Goal: Information Seeking & Learning: Learn about a topic

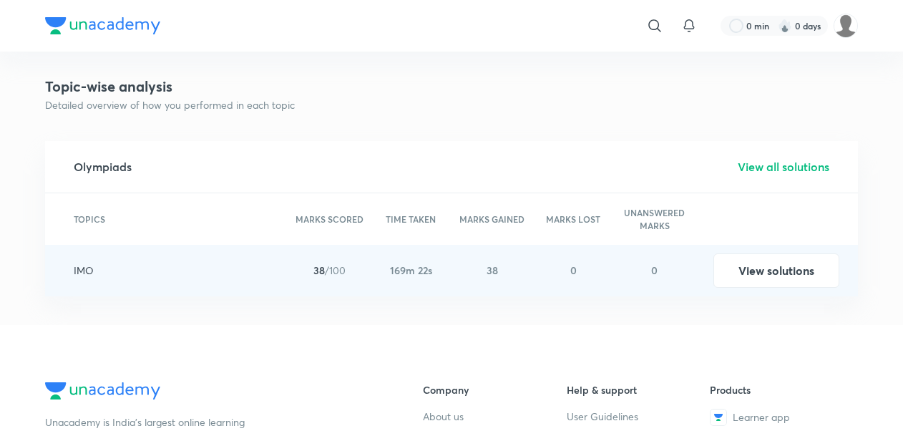
scroll to position [1532, 0]
click at [809, 278] on button "View solutions" at bounding box center [777, 269] width 126 height 34
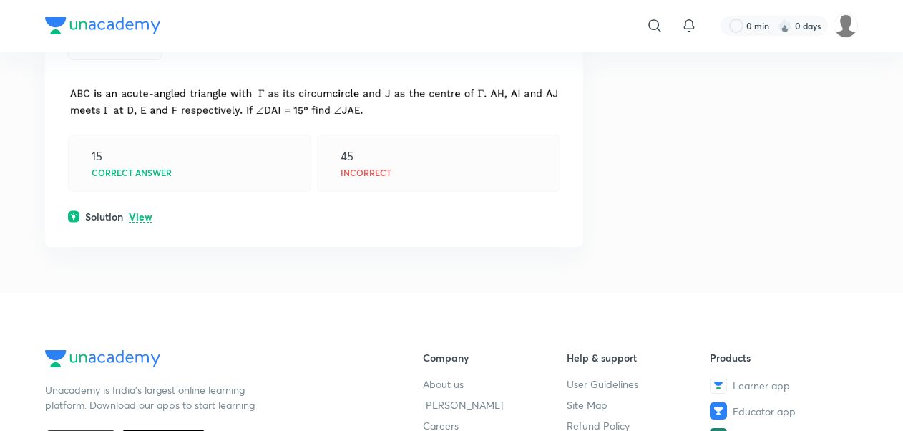
scroll to position [5196, 0]
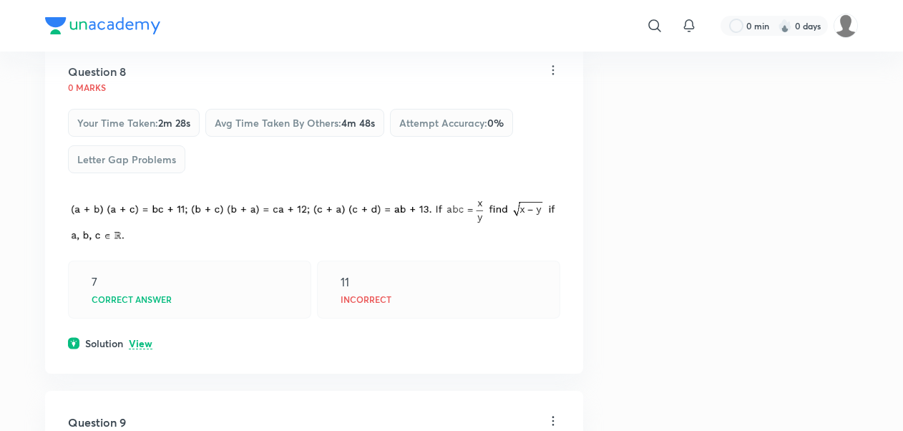
scroll to position [2640, 0]
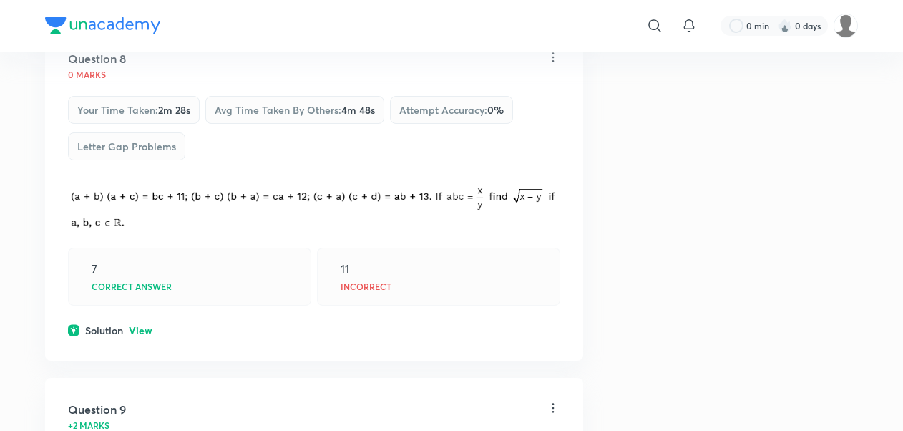
click at [133, 326] on p "View" at bounding box center [141, 331] width 24 height 11
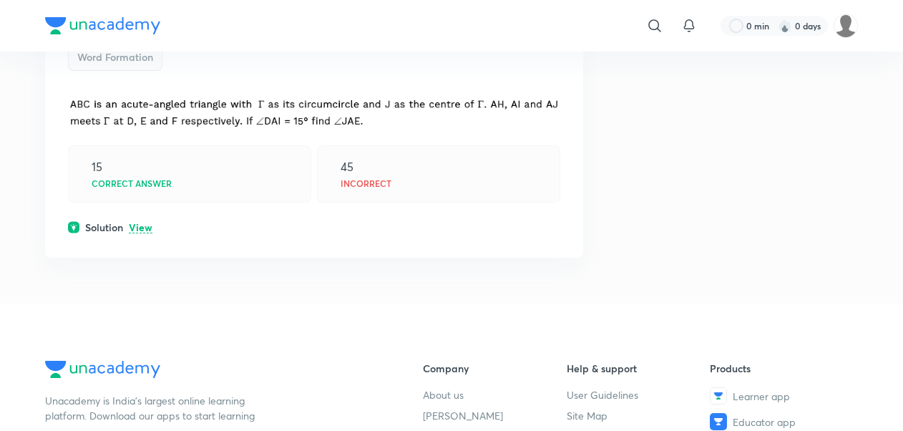
scroll to position [5356, 0]
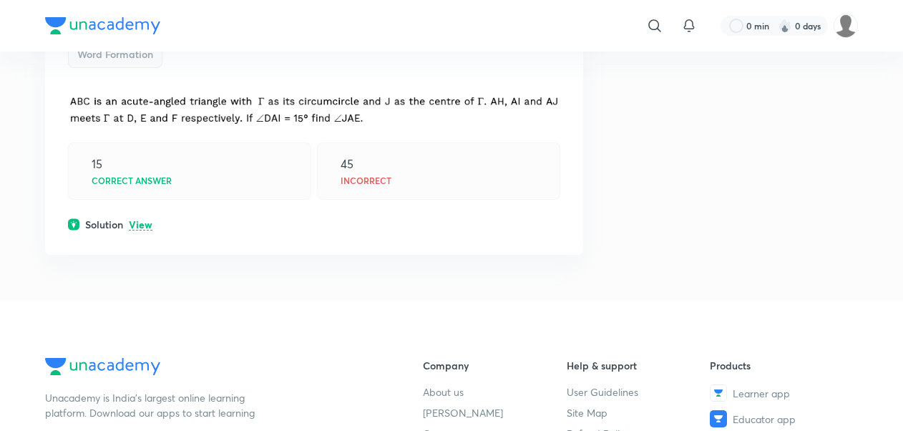
click at [123, 217] on h6 "Solution" at bounding box center [104, 224] width 38 height 15
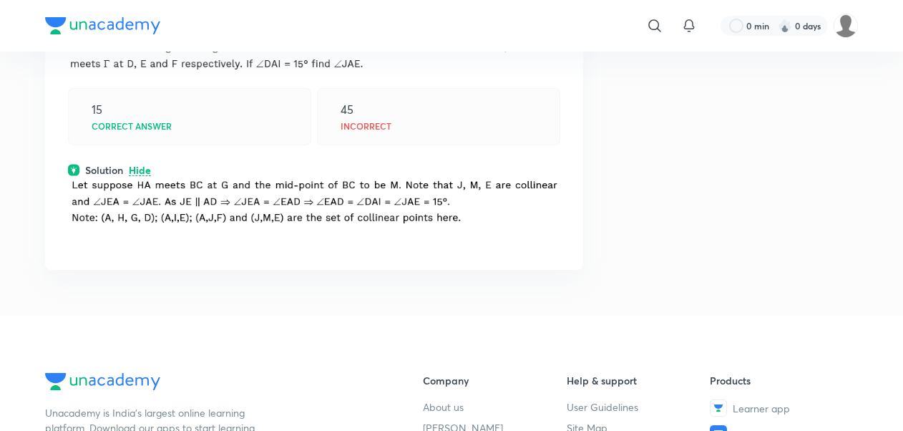
scroll to position [5424, 0]
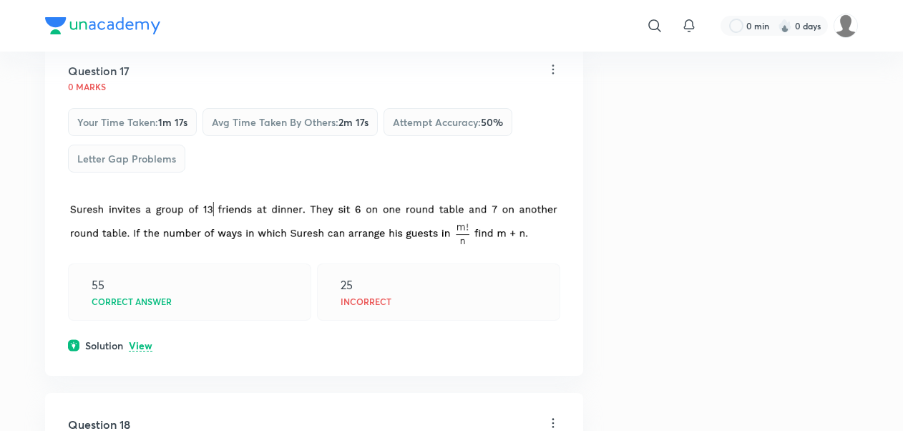
scroll to position [5716, 0]
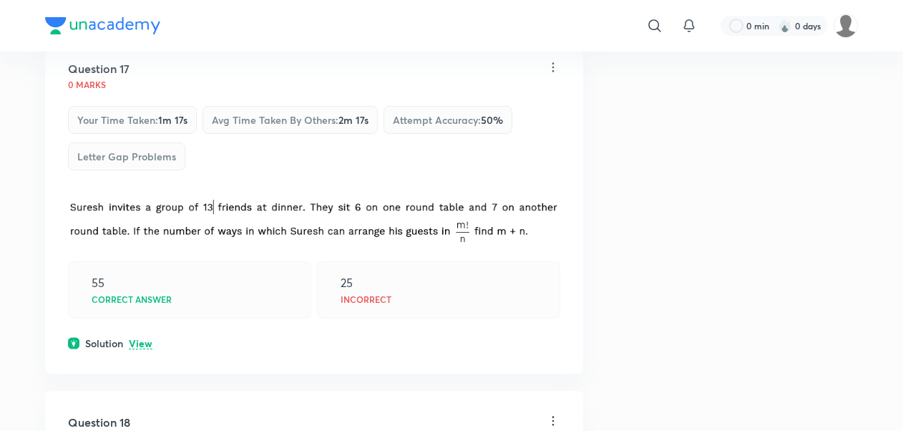
click at [142, 336] on div "Solution View" at bounding box center [314, 343] width 493 height 15
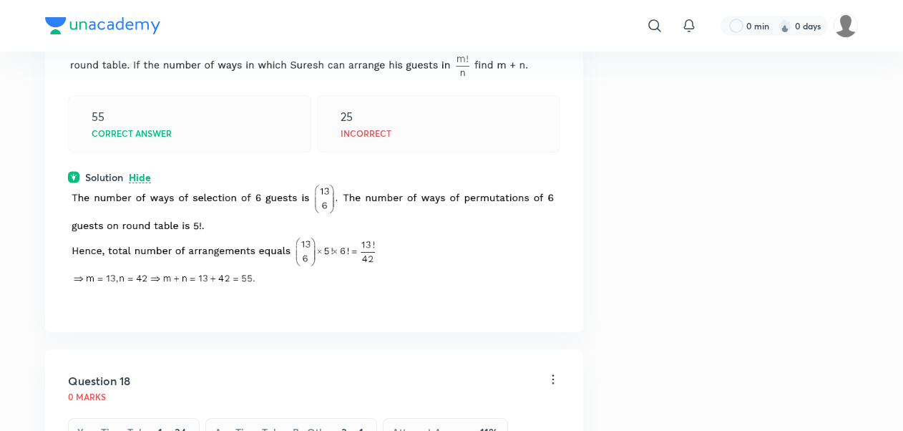
scroll to position [5908, 0]
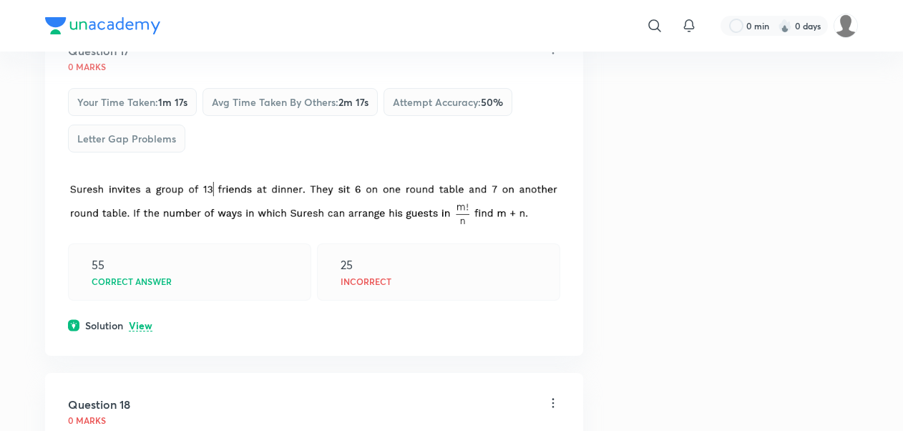
scroll to position [5771, 0]
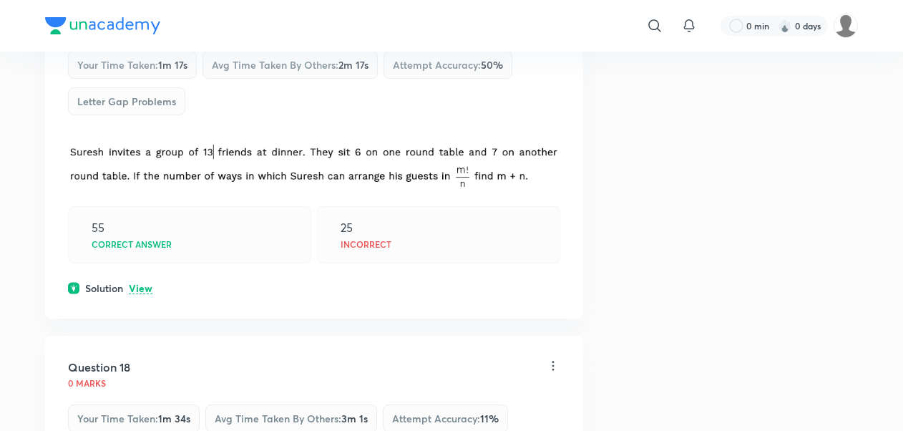
click at [137, 283] on p "View" at bounding box center [141, 288] width 24 height 11
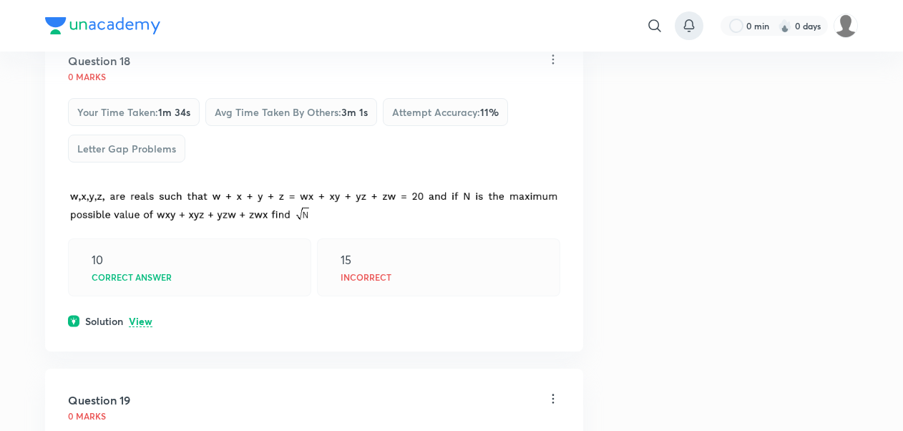
scroll to position [6212, 0]
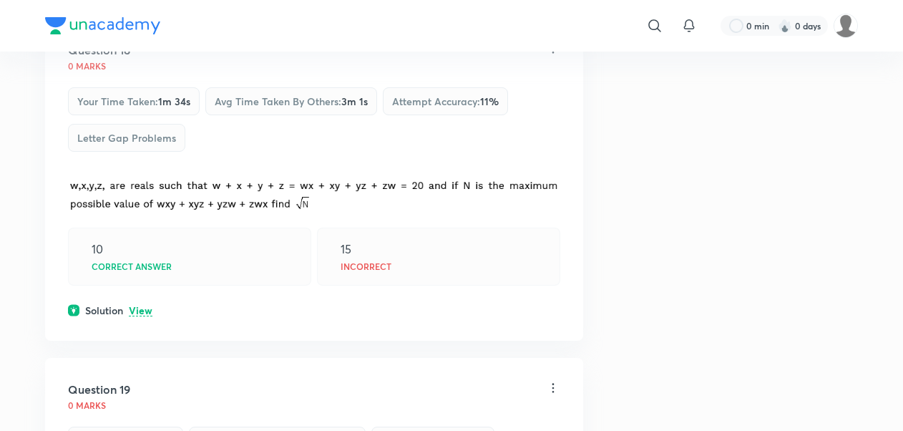
click at [140, 306] on p "View" at bounding box center [141, 311] width 24 height 11
click at [151, 306] on p "View" at bounding box center [141, 311] width 24 height 11
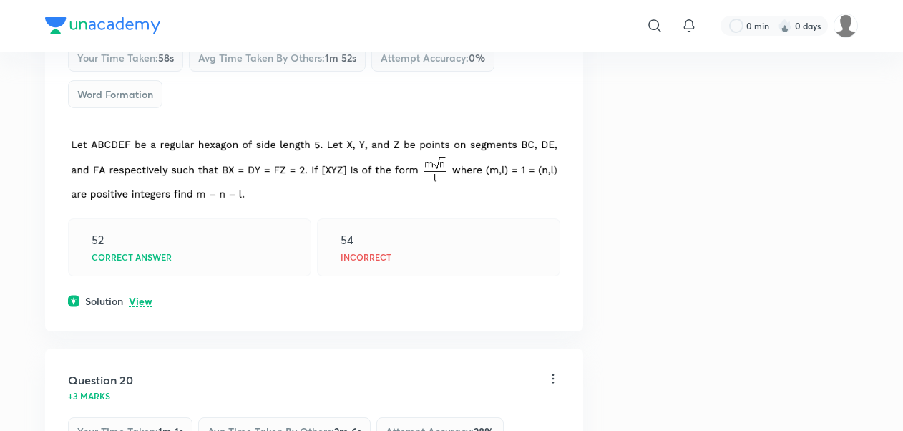
scroll to position [6596, 0]
click at [140, 296] on p "View" at bounding box center [141, 301] width 24 height 11
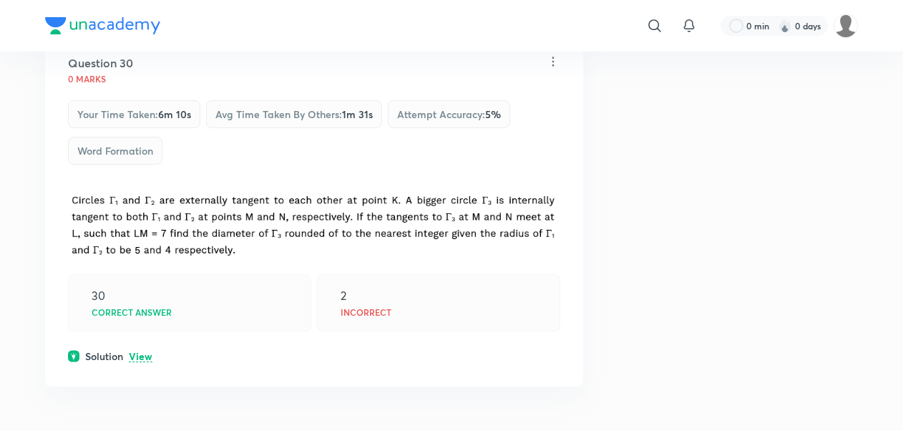
scroll to position [10766, 0]
